Goal: Check status

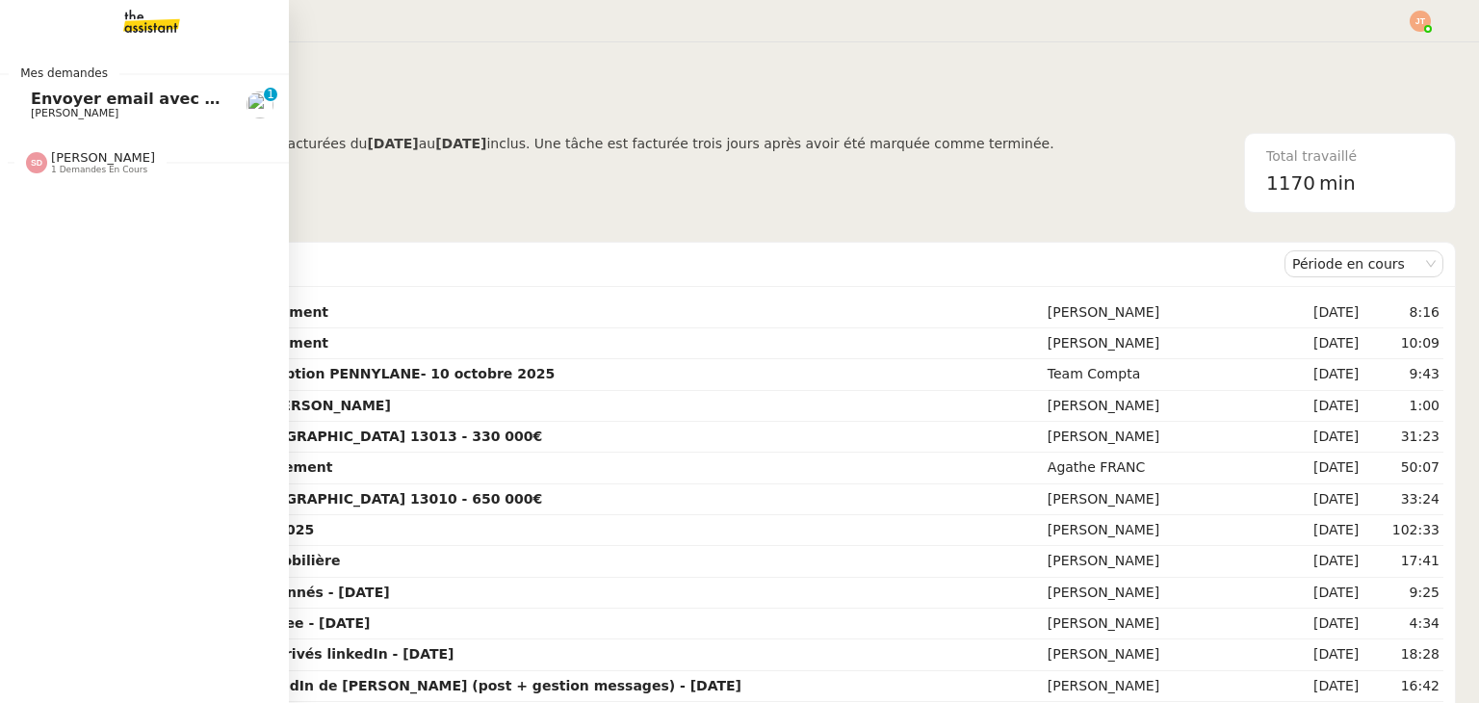
click at [54, 169] on span "1 demandes en cours" at bounding box center [99, 170] width 96 height 11
click at [66, 219] on span "[PERSON_NAME]" at bounding box center [75, 213] width 88 height 13
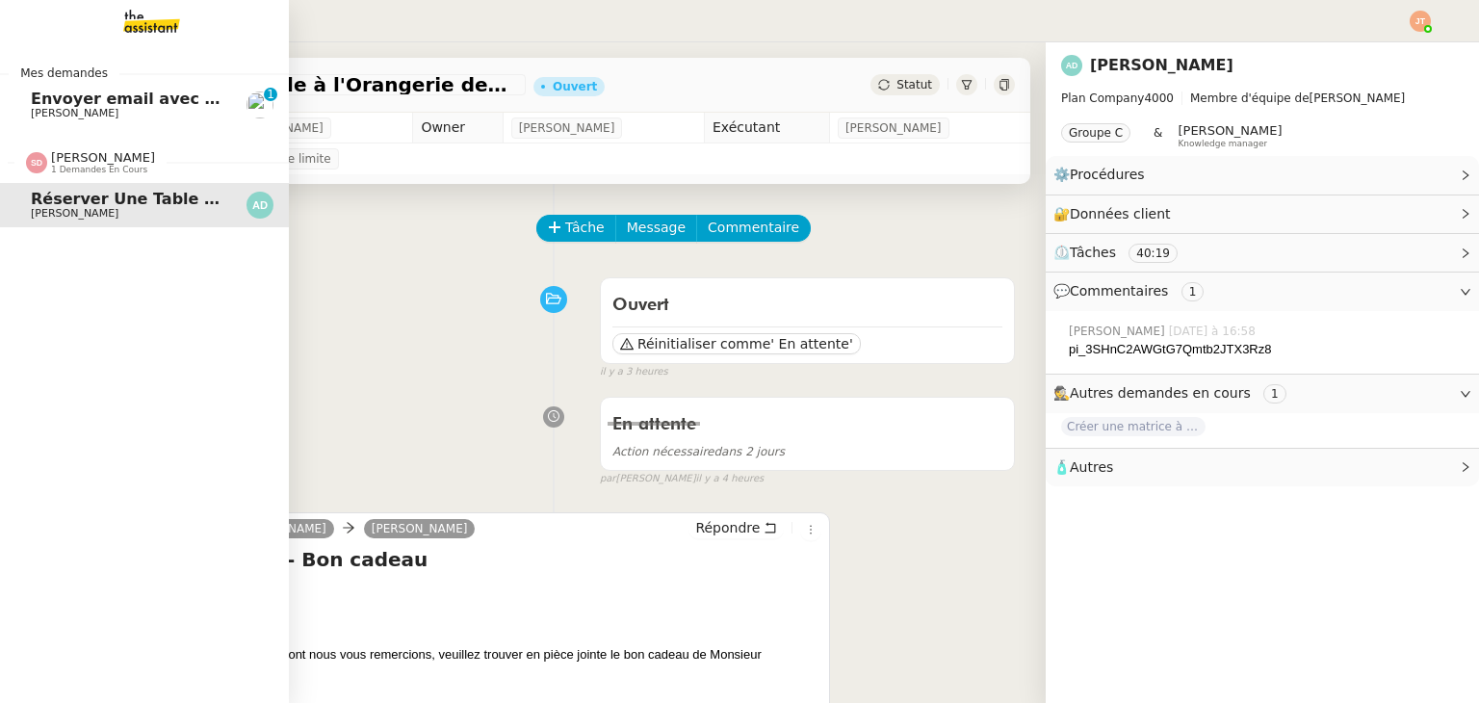
click at [97, 108] on span "[PERSON_NAME]" at bounding box center [128, 114] width 194 height 12
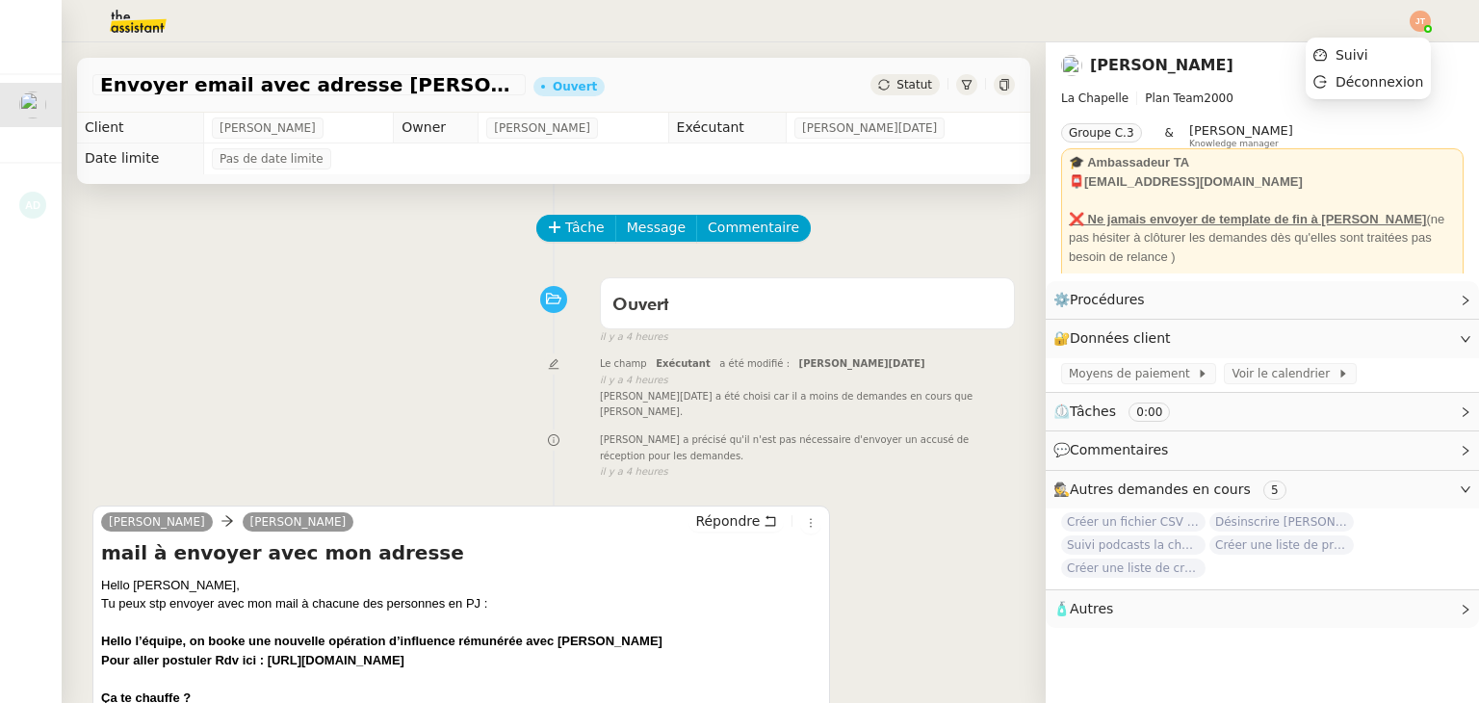
click at [1420, 16] on img at bounding box center [1419, 21] width 21 height 21
click at [1361, 51] on span "Suivi" at bounding box center [1351, 54] width 33 height 15
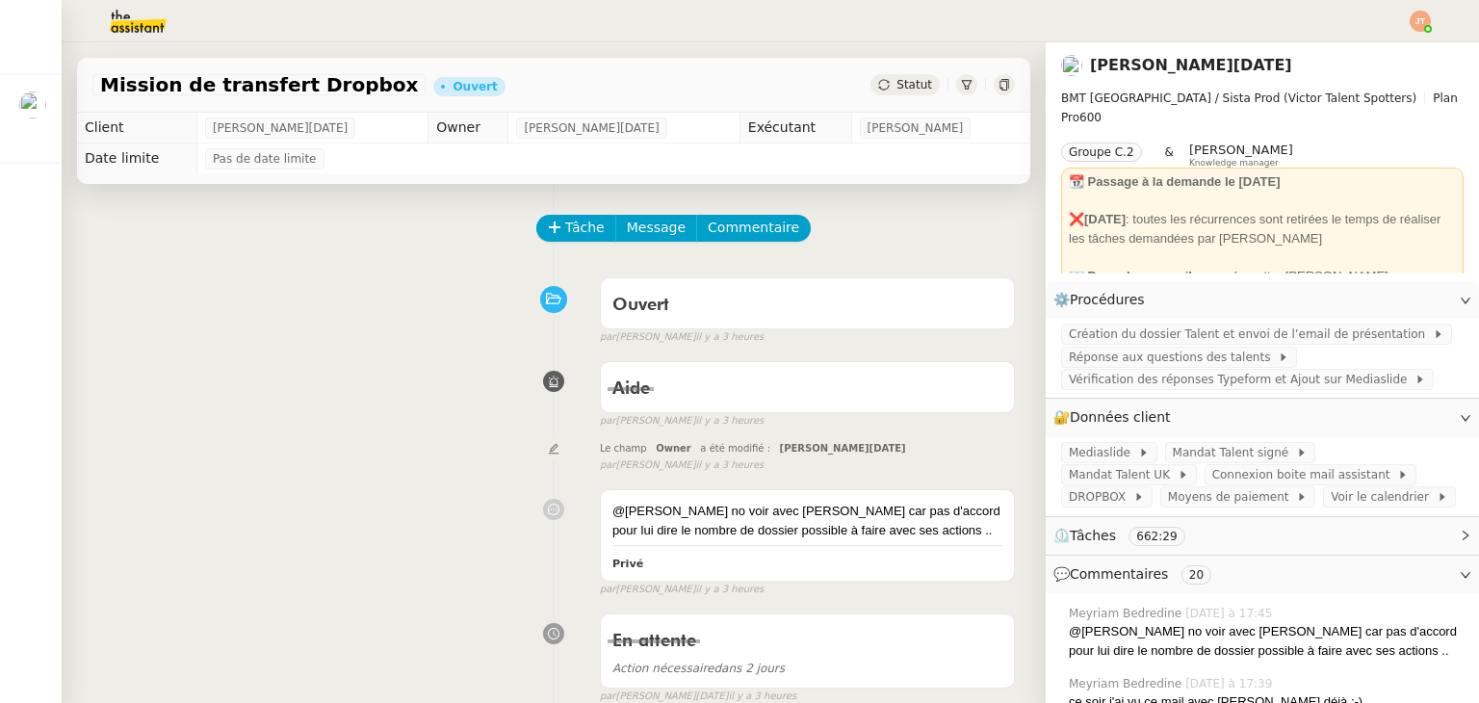
click at [1417, 18] on img at bounding box center [1419, 21] width 21 height 21
click at [1348, 50] on span "Suivi" at bounding box center [1351, 54] width 33 height 15
